Goal: Register for event/course

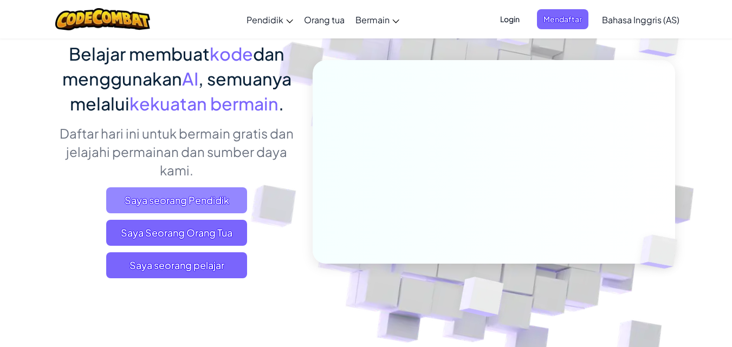
scroll to position [108, 0]
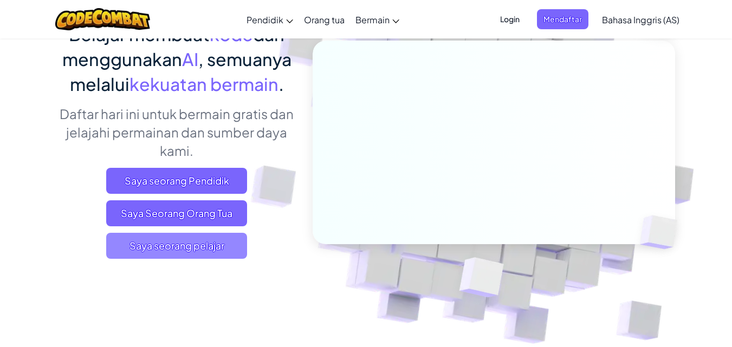
click at [205, 246] on font "Saya seorang pelajar" at bounding box center [176, 245] width 95 height 12
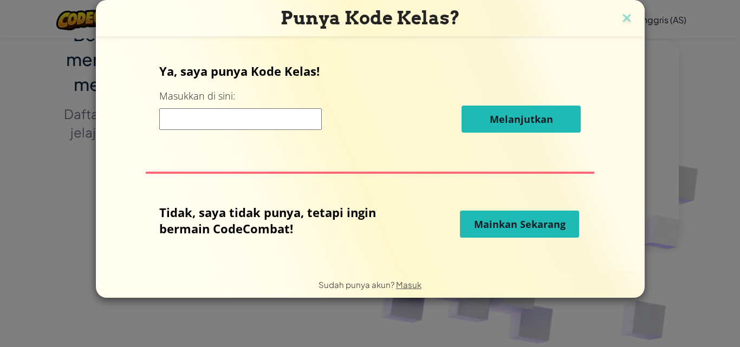
click at [243, 123] on input at bounding box center [240, 119] width 162 height 22
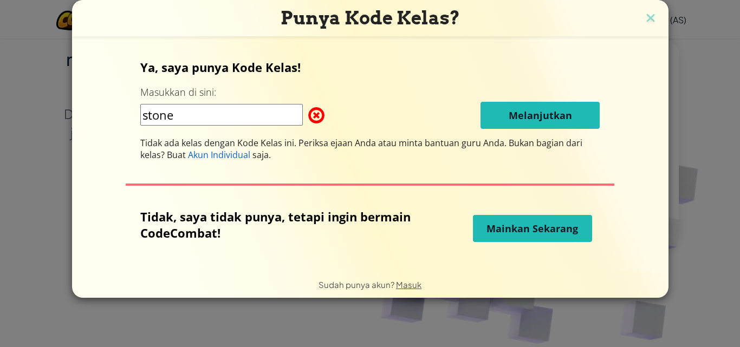
click at [252, 120] on input "stone" at bounding box center [221, 115] width 162 height 22
click at [152, 121] on input "stone" at bounding box center [221, 115] width 162 height 22
click at [147, 121] on input "stone" at bounding box center [221, 115] width 162 height 22
click at [206, 117] on input "Stone" at bounding box center [221, 115] width 162 height 22
click at [308, 115] on span at bounding box center [308, 116] width 0 height 22
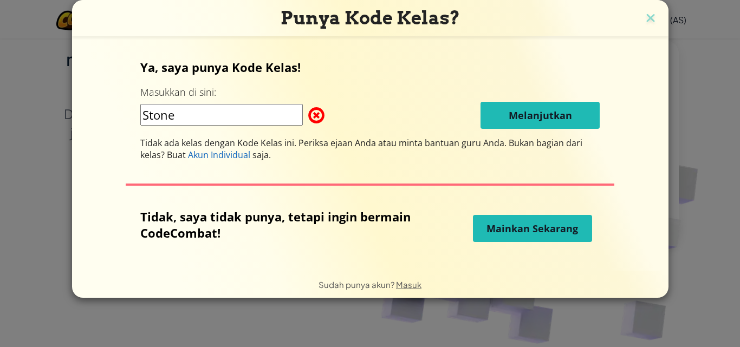
click at [308, 122] on span at bounding box center [308, 116] width 0 height 22
click at [308, 119] on span at bounding box center [308, 116] width 0 height 22
click at [266, 118] on input "Stone" at bounding box center [221, 115] width 162 height 22
type input "S"
click at [308, 110] on span at bounding box center [308, 116] width 0 height 22
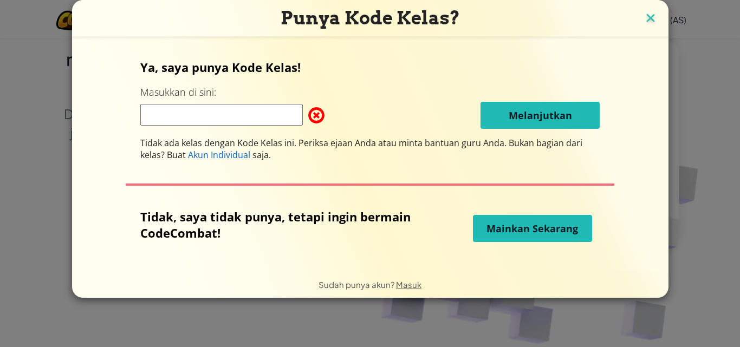
click at [650, 14] on img at bounding box center [650, 19] width 14 height 16
